Goal: Navigation & Orientation: Find specific page/section

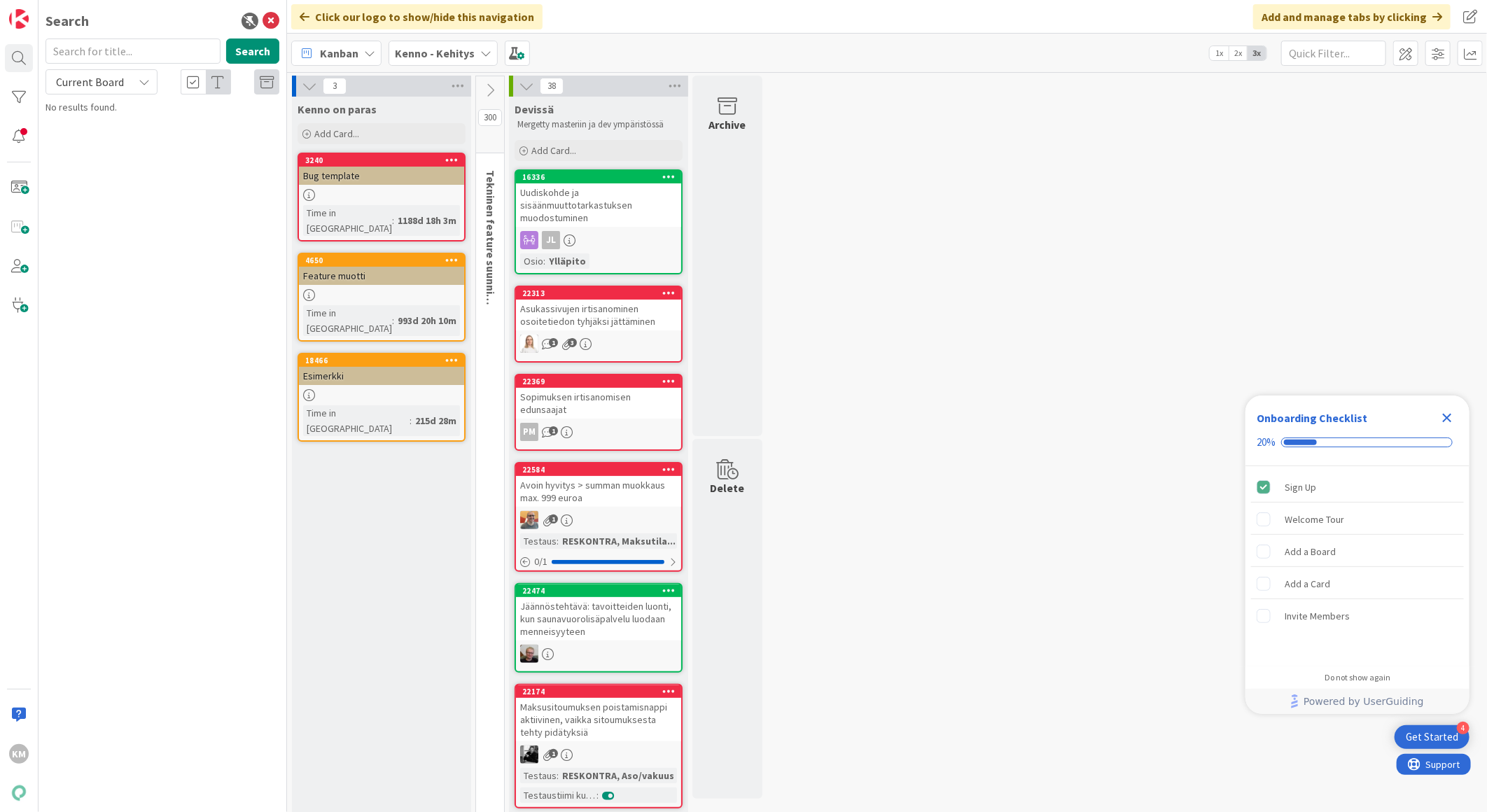
click at [448, 62] on div "Kenno - Kehitys" at bounding box center [443, 52] width 109 height 25
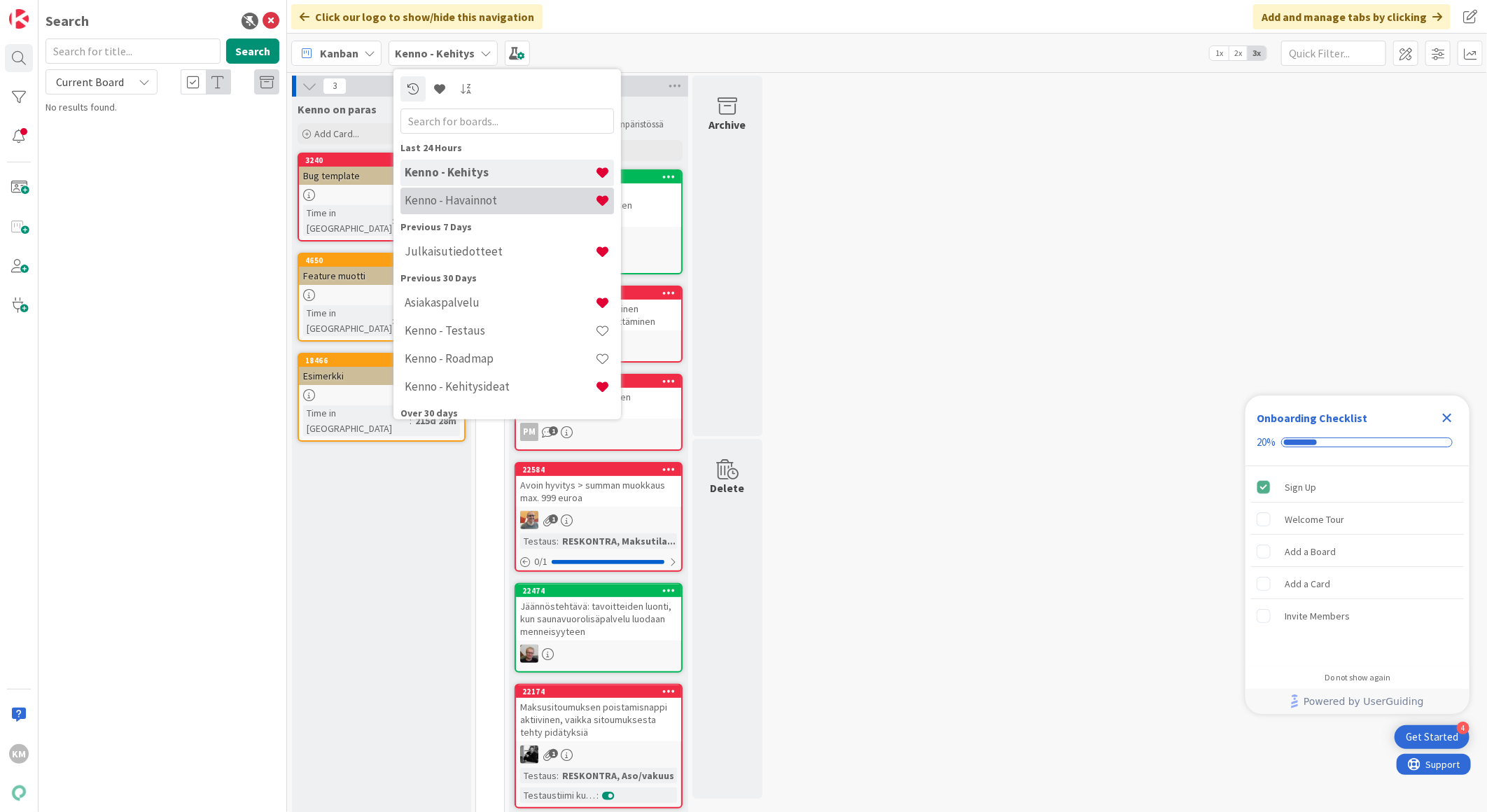
click at [435, 190] on div "Kenno - Havainnot" at bounding box center [507, 199] width 213 height 27
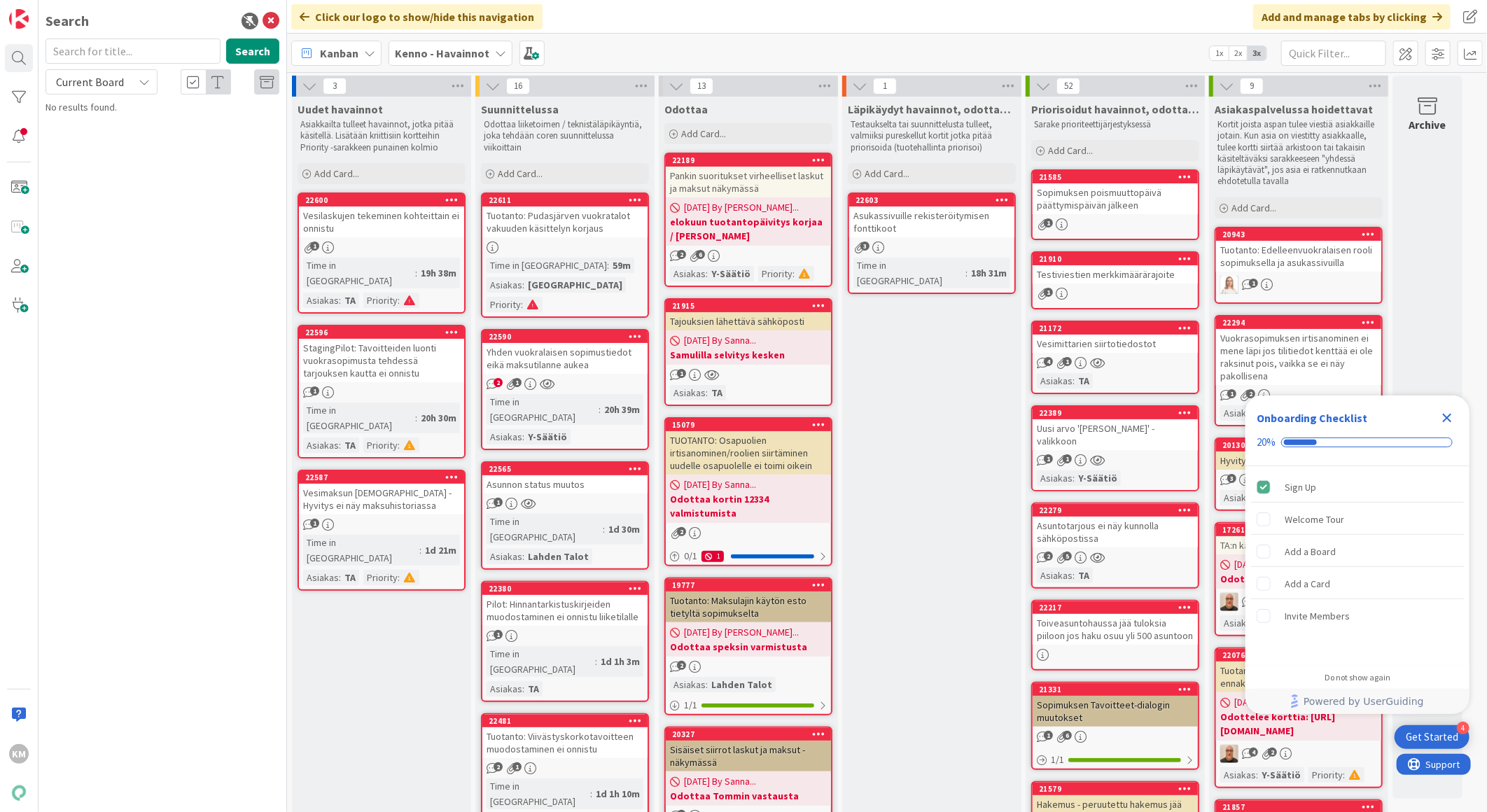
click at [1452, 421] on icon "Close Checklist" at bounding box center [1447, 417] width 17 height 17
